Goal: Transaction & Acquisition: Download file/media

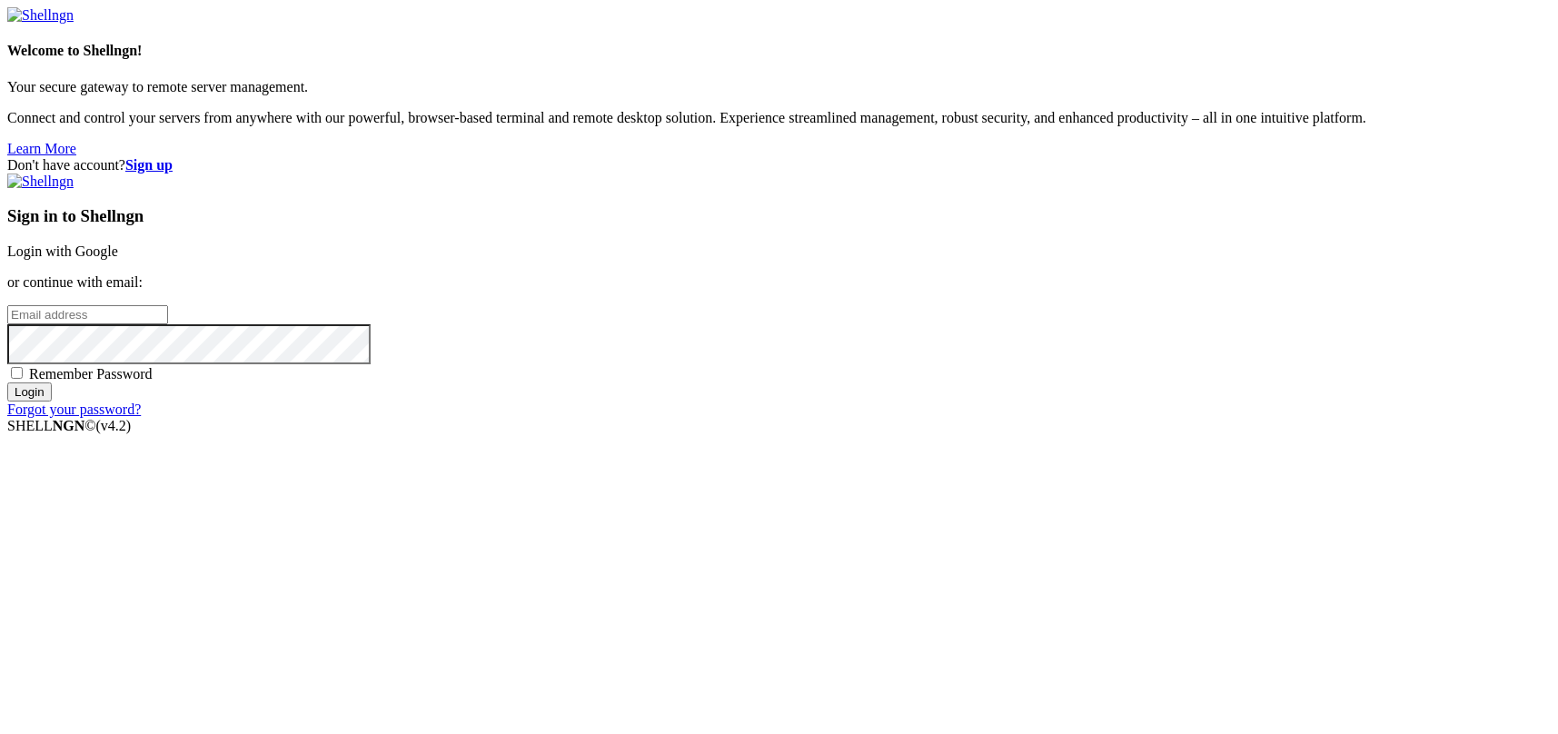
type input "kcs.fa"
click at [118, 259] on link "Login with Google" at bounding box center [62, 250] width 111 height 15
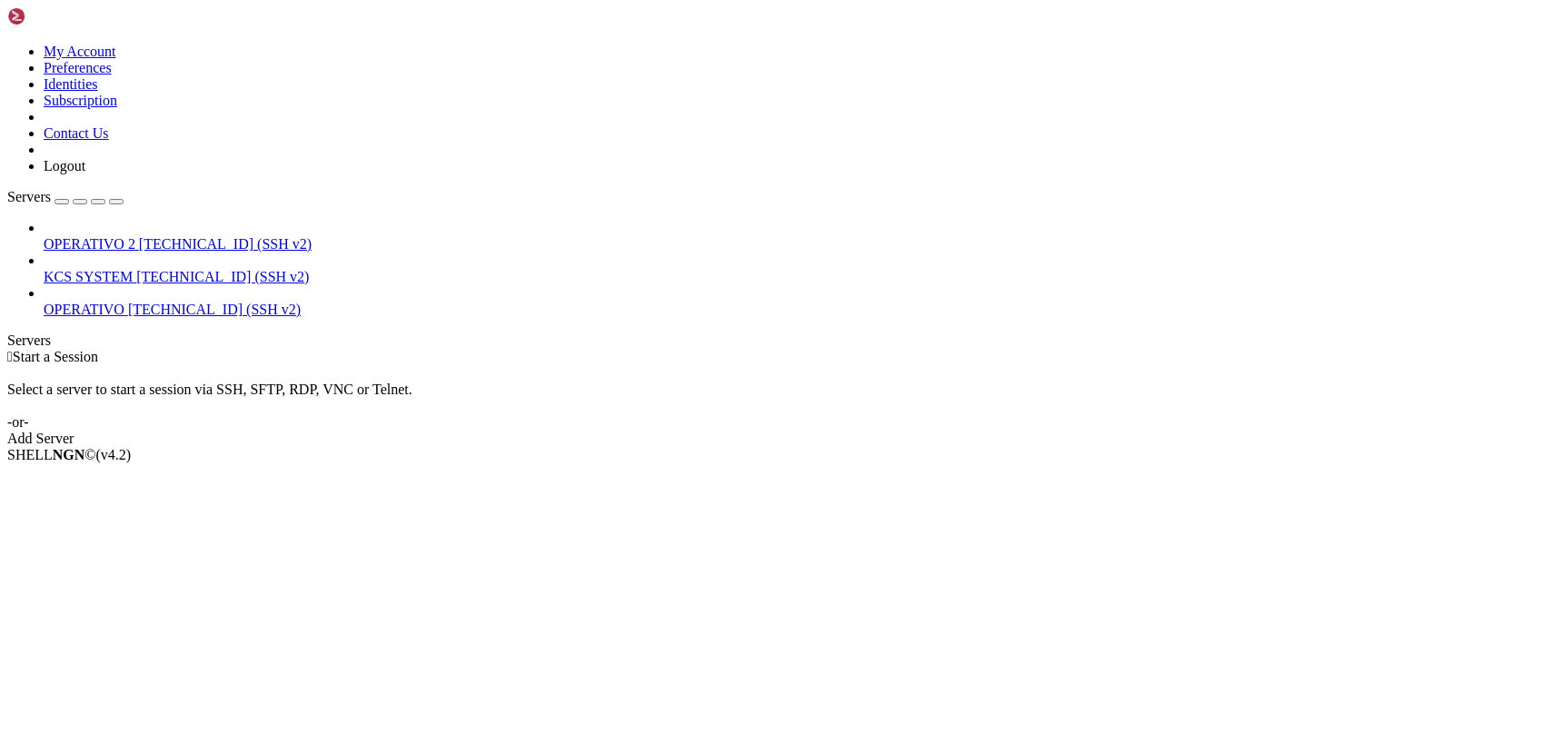
click at [141, 269] on span "[TECHNICAL_ID] (SSH v2)" at bounding box center [222, 276] width 173 height 15
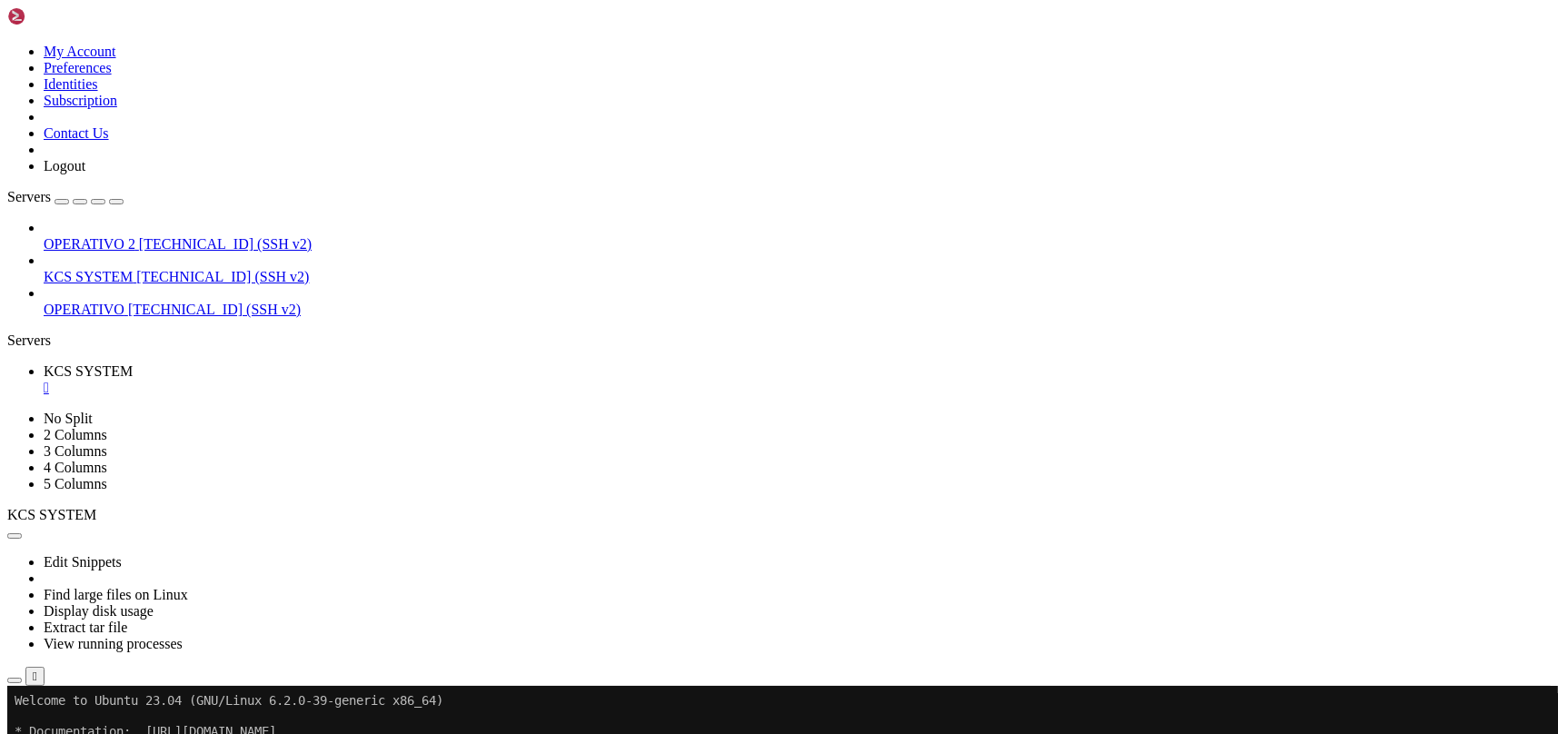
click at [15, 680] on icon "button" at bounding box center [15, 680] width 0 height 0
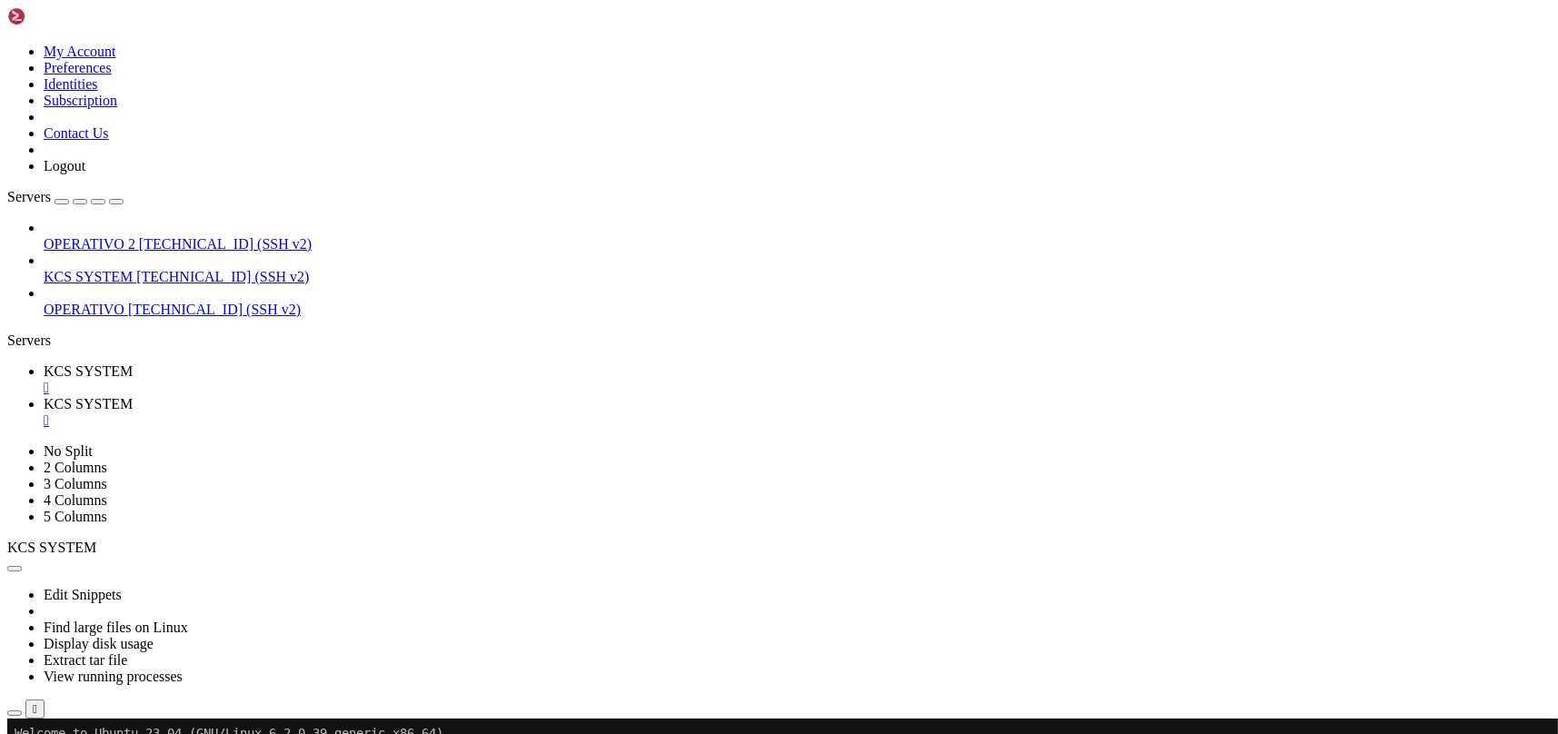
type input "/home/ubuntu/31-app-odoo2"
